Goal: Task Accomplishment & Management: Manage account settings

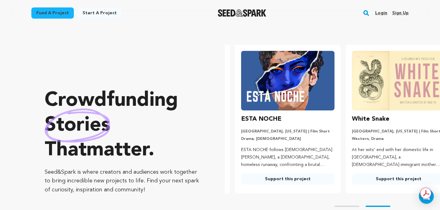
scroll to position [0, 116]
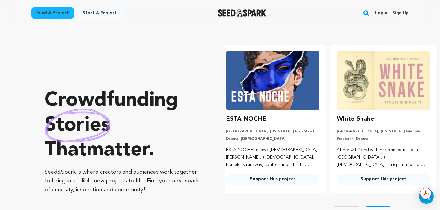
click at [383, 11] on link "Login" at bounding box center [381, 13] width 12 height 10
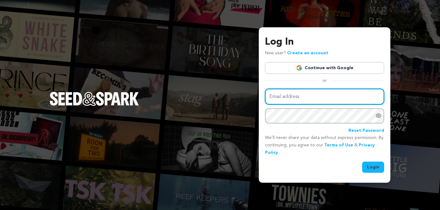
click at [327, 97] on input "Email address" at bounding box center [324, 97] width 119 height 16
type input "LeannaBringht@gmail.com"
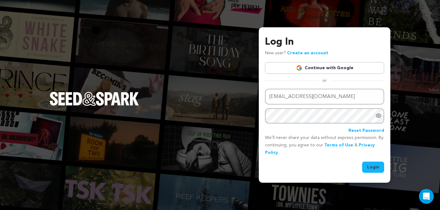
click at [376, 167] on button "Login" at bounding box center [373, 167] width 22 height 11
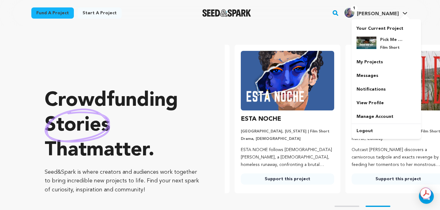
scroll to position [0, 116]
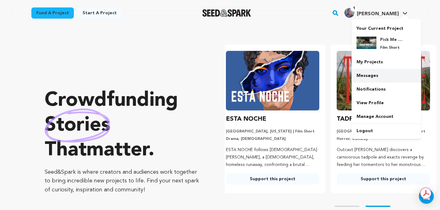
click at [369, 79] on link "Messages" at bounding box center [385, 76] width 69 height 14
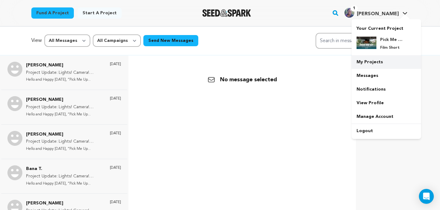
click at [371, 59] on link "My Projects" at bounding box center [385, 62] width 69 height 14
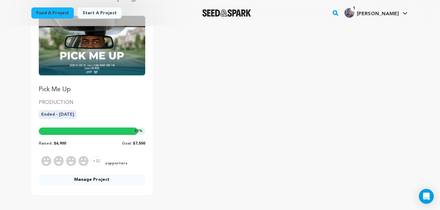
scroll to position [112, 0]
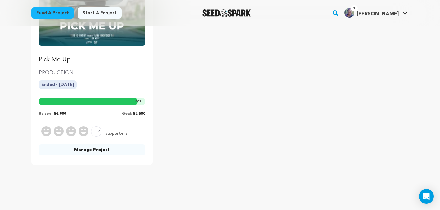
click at [98, 150] on link "Manage Project" at bounding box center [92, 149] width 106 height 11
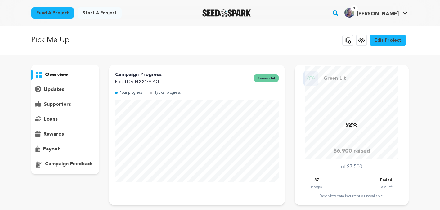
click at [46, 150] on p "payout" at bounding box center [51, 148] width 17 height 7
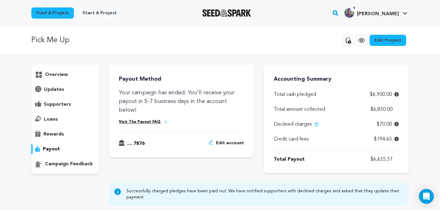
drag, startPoint x: 396, startPoint y: 157, endPoint x: 360, endPoint y: 157, distance: 35.4
click at [360, 157] on div "Total Payout $6,635.37" at bounding box center [336, 158] width 125 height 15
copy p "$6,635.37"
click at [384, 15] on span "[PERSON_NAME]" at bounding box center [378, 13] width 42 height 5
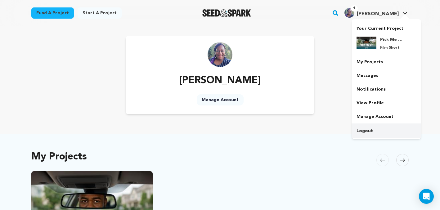
click at [363, 129] on link "Logout" at bounding box center [385, 131] width 69 height 14
